Goal: Transaction & Acquisition: Obtain resource

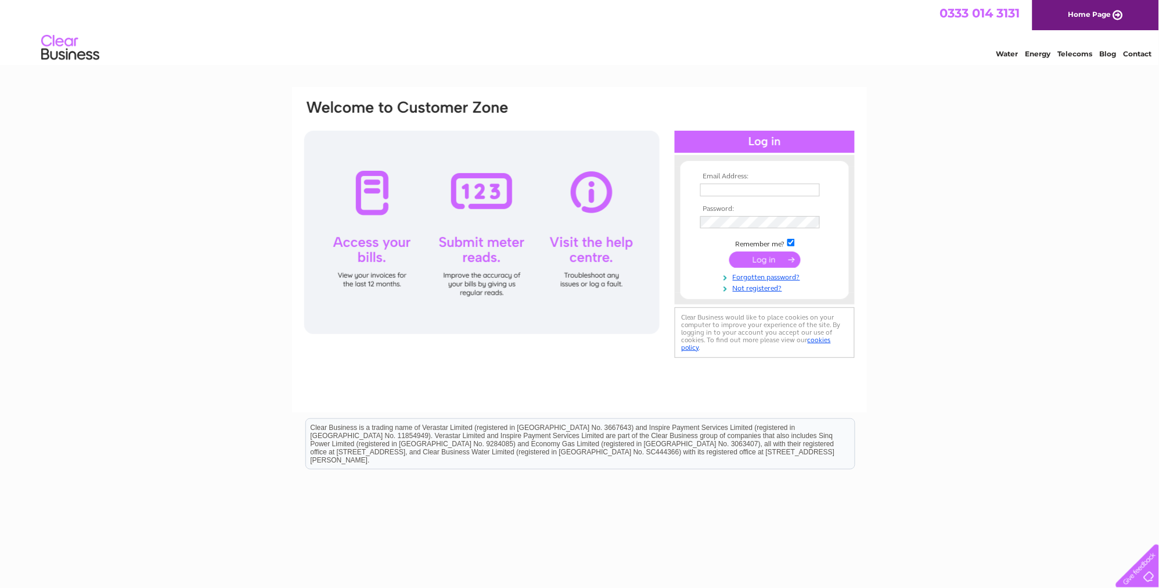
click at [716, 190] on input "text" at bounding box center [760, 189] width 120 height 13
type input "denis.gauci@pan-ocean.co.uk"
click at [751, 257] on input "submit" at bounding box center [764, 259] width 71 height 16
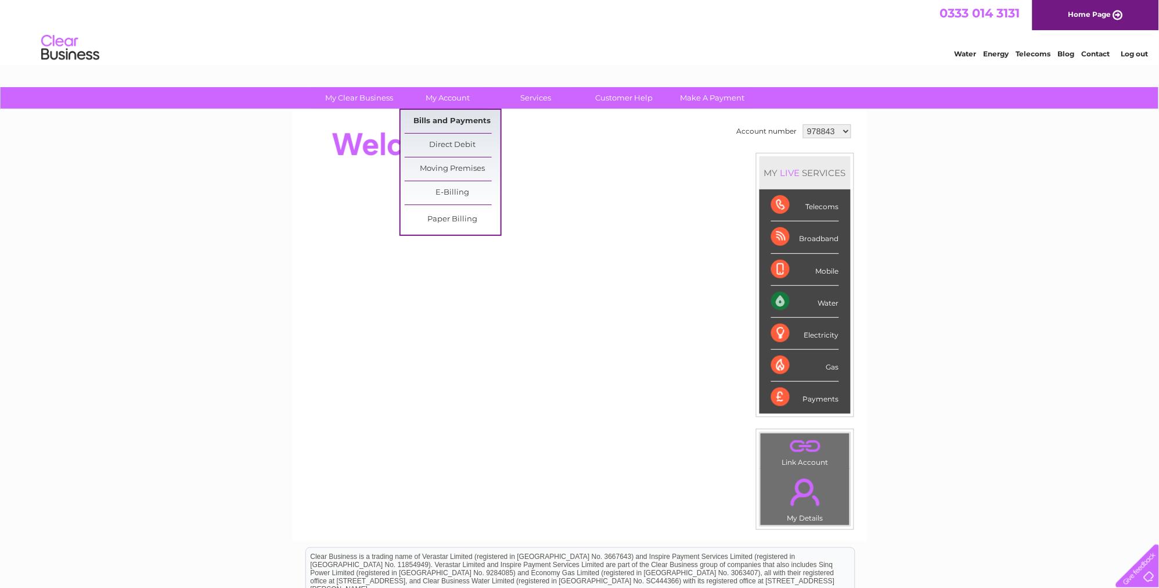
click at [428, 118] on link "Bills and Payments" at bounding box center [453, 121] width 96 height 23
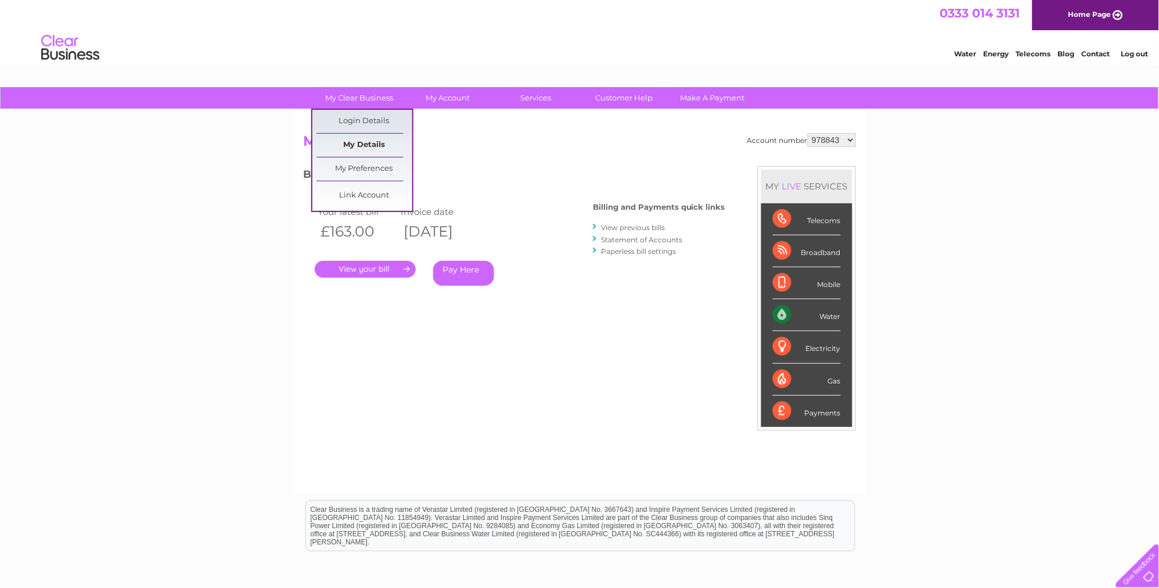
click at [352, 141] on link "My Details" at bounding box center [364, 145] width 96 height 23
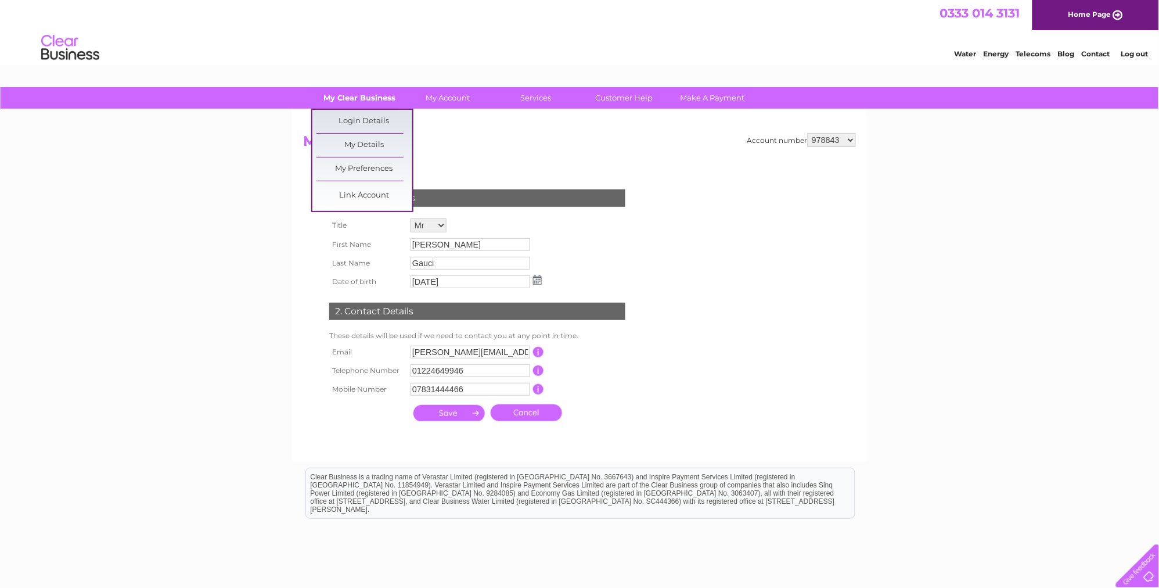
click at [347, 99] on link "My Clear Business" at bounding box center [360, 97] width 96 height 21
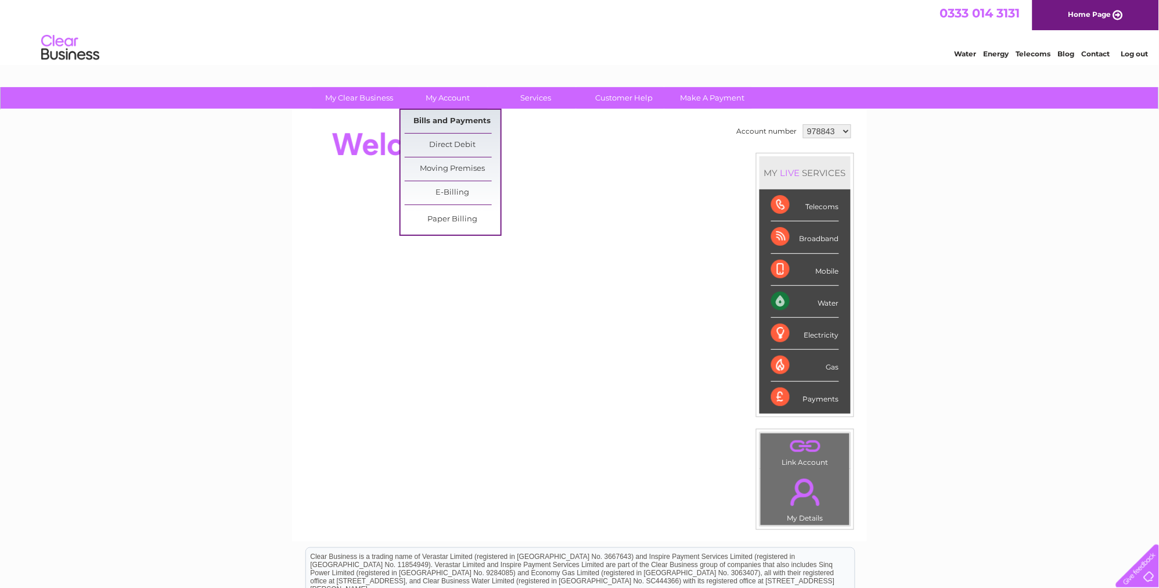
click at [435, 120] on link "Bills and Payments" at bounding box center [453, 121] width 96 height 23
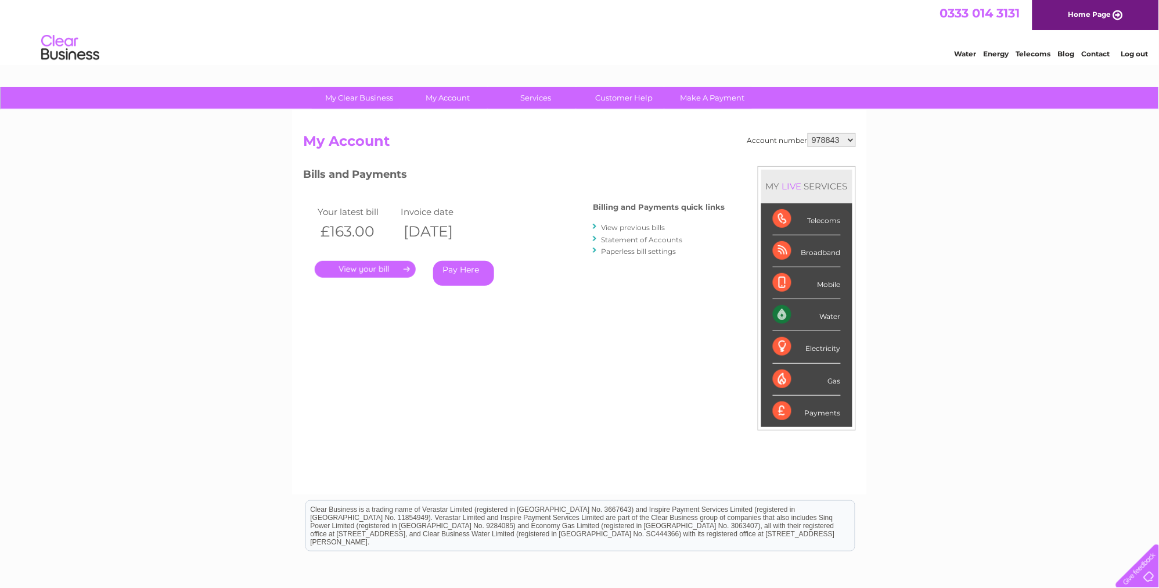
click at [390, 271] on link "." at bounding box center [365, 269] width 101 height 17
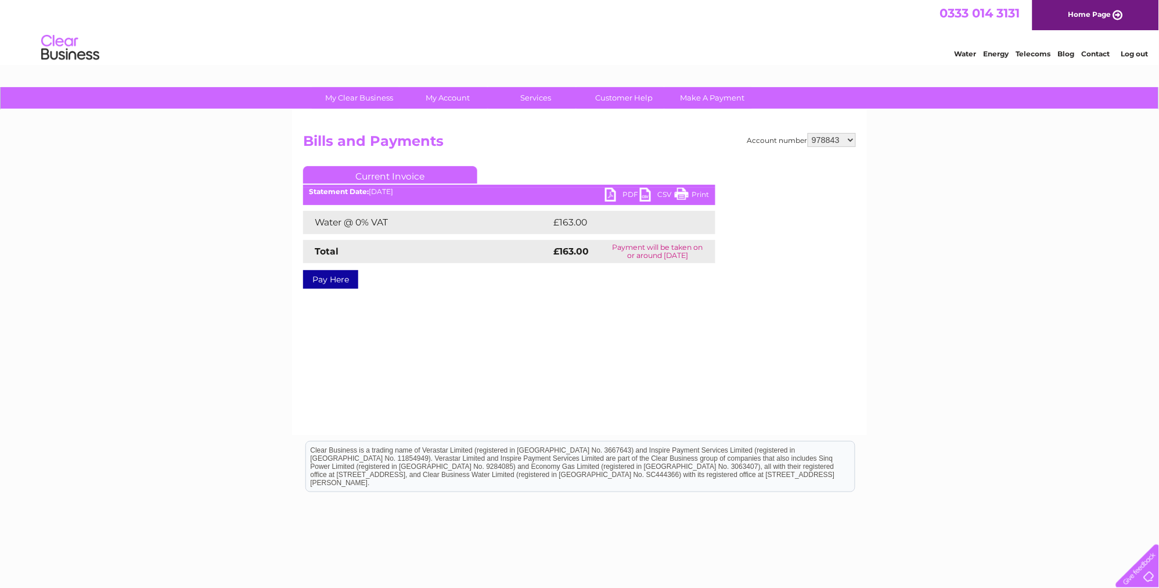
click at [609, 192] on link "PDF" at bounding box center [622, 196] width 35 height 17
click at [850, 141] on select "978843 1114432" at bounding box center [832, 140] width 48 height 14
select select "1114432"
click at [809, 133] on select "978843 1114432" at bounding box center [832, 140] width 48 height 14
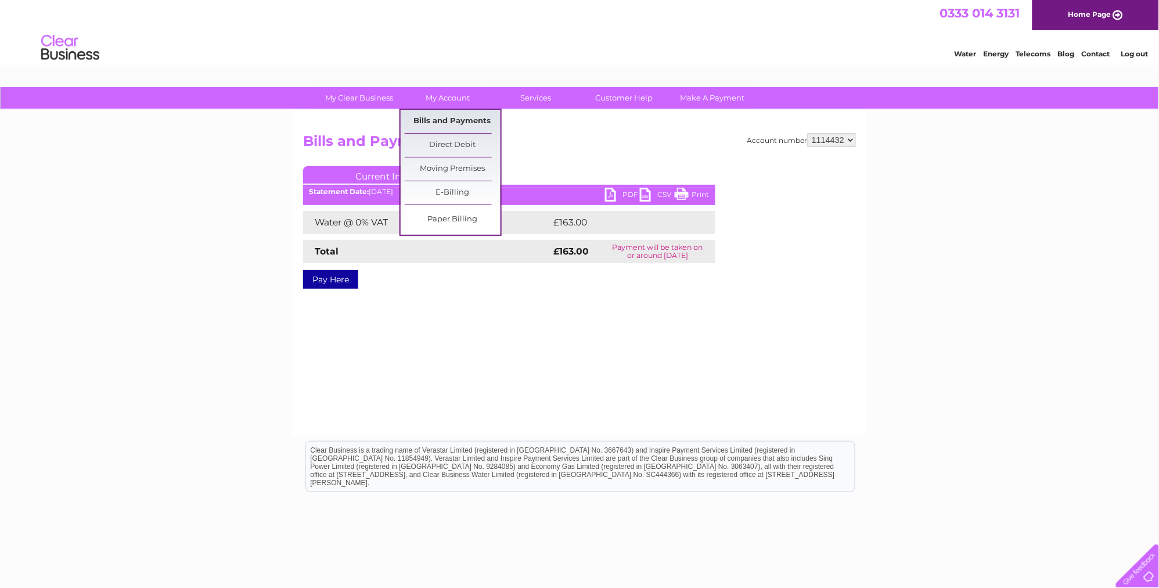
click at [446, 118] on link "Bills and Payments" at bounding box center [453, 121] width 96 height 23
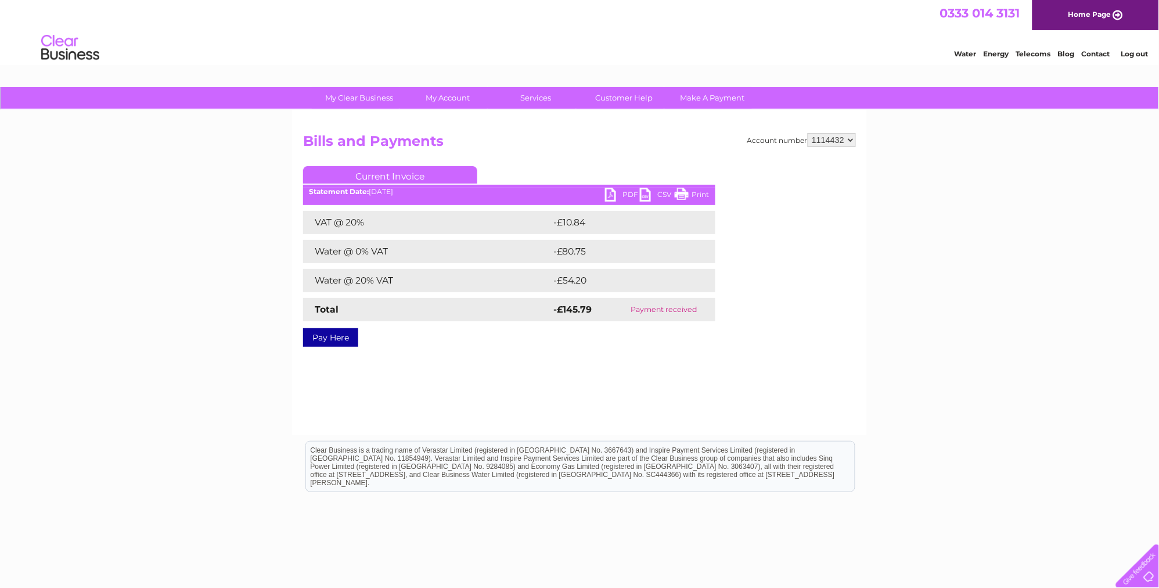
click at [611, 195] on link "PDF" at bounding box center [622, 196] width 35 height 17
click at [847, 136] on select "978843 1114432" at bounding box center [832, 140] width 48 height 14
click at [847, 138] on select "978843 1114432" at bounding box center [832, 140] width 48 height 14
